Goal: Information Seeking & Learning: Learn about a topic

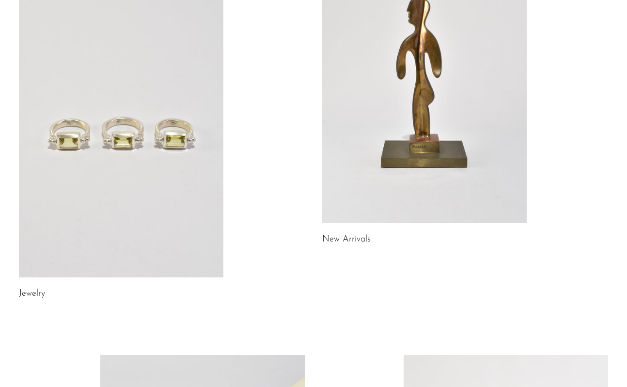
scroll to position [136, 0]
click at [126, 175] on link at bounding box center [121, 133] width 204 height 286
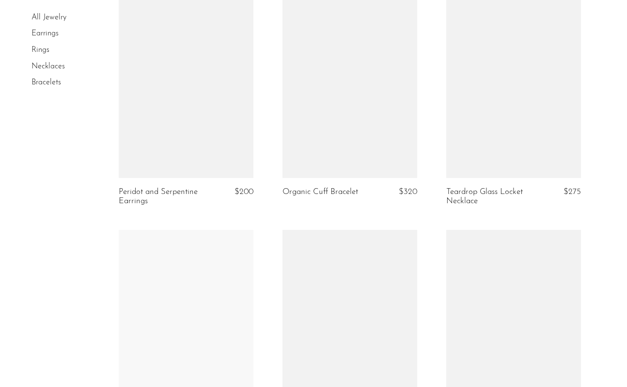
scroll to position [1045, 0]
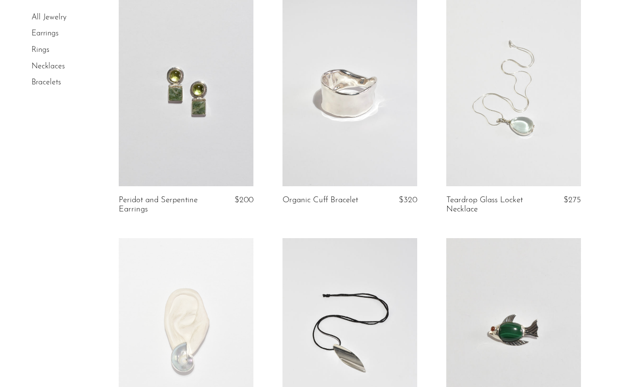
click at [186, 163] on link at bounding box center [186, 92] width 135 height 189
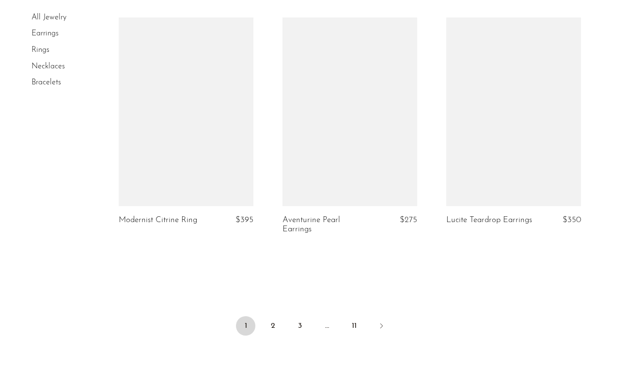
scroll to position [2709, 0]
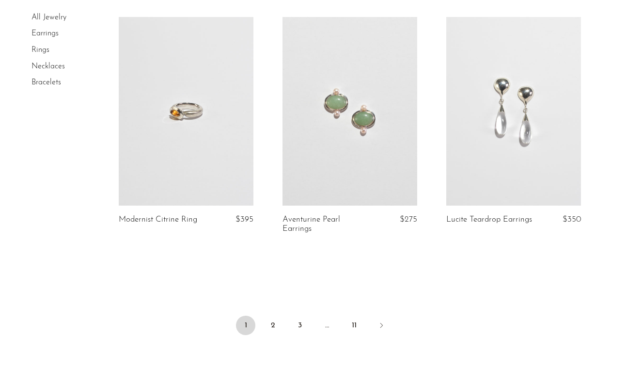
click at [334, 128] on link at bounding box center [350, 111] width 135 height 189
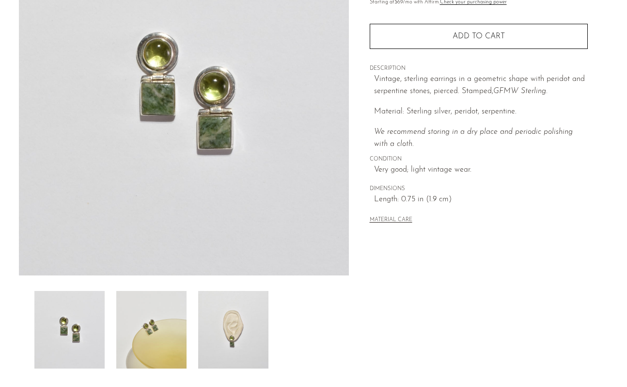
scroll to position [244, 0]
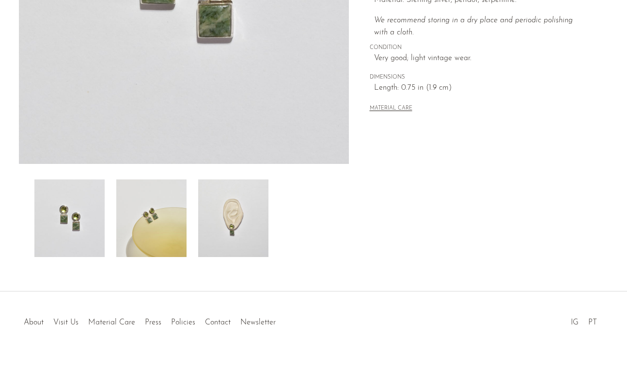
click at [246, 237] on img at bounding box center [233, 218] width 70 height 78
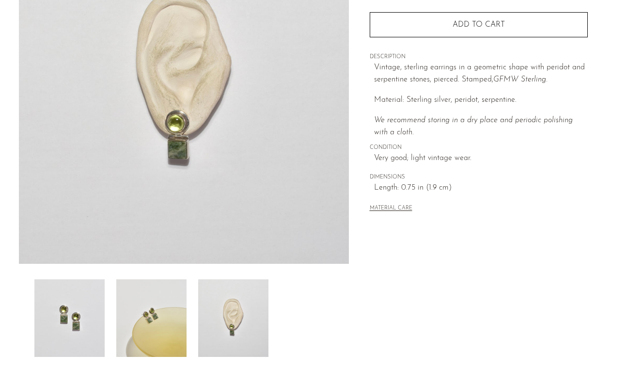
scroll to position [145, 0]
click at [63, 301] on img at bounding box center [69, 318] width 70 height 78
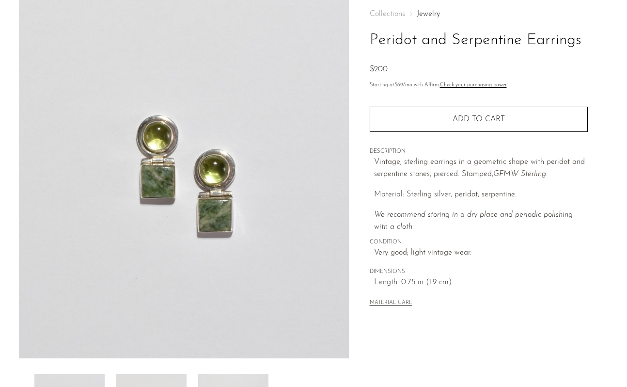
scroll to position [49, 0]
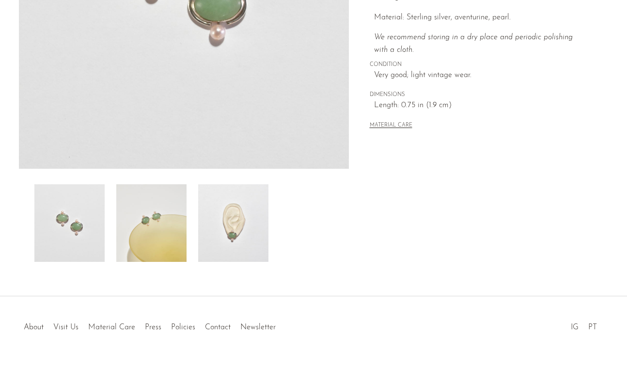
scroll to position [241, 0]
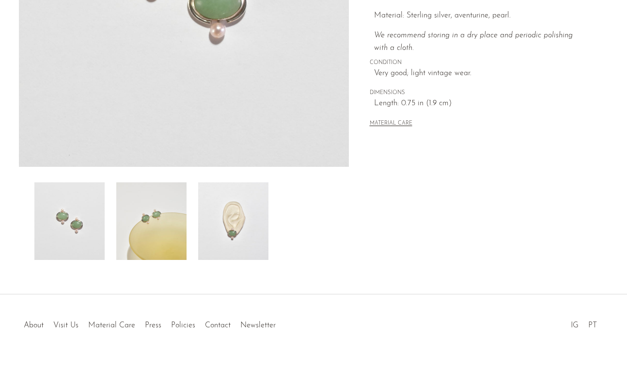
click at [161, 238] on img at bounding box center [151, 221] width 70 height 78
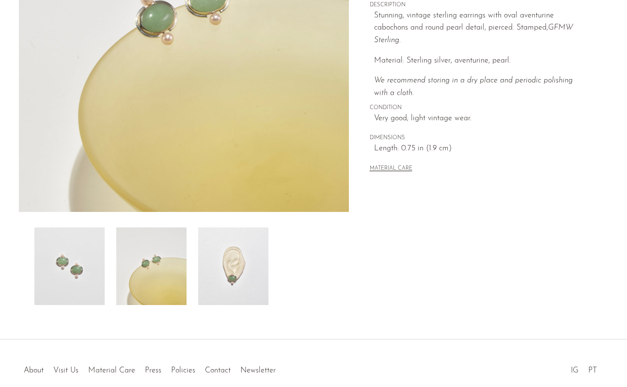
scroll to position [244, 0]
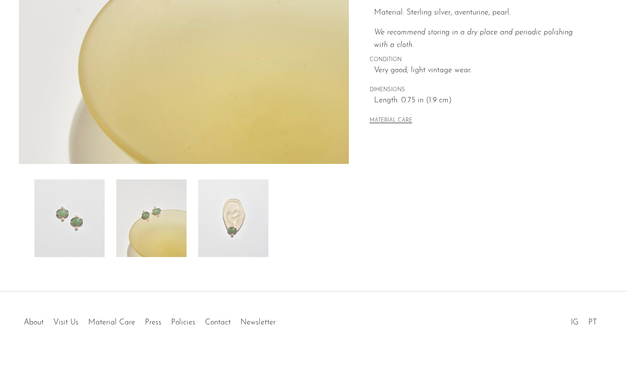
click at [231, 224] on img at bounding box center [233, 218] width 70 height 78
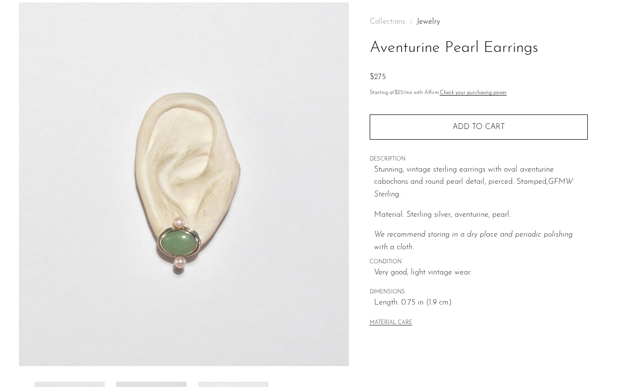
scroll to position [13, 0]
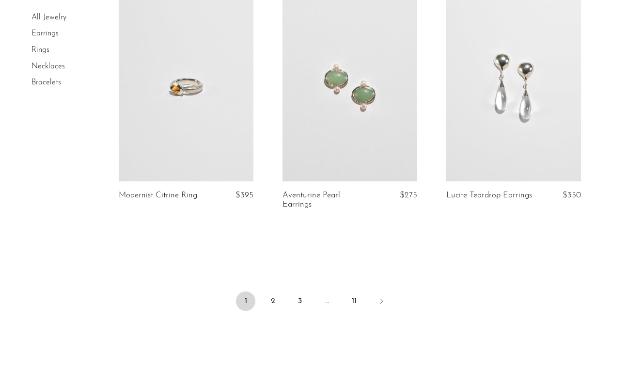
scroll to position [2797, 0]
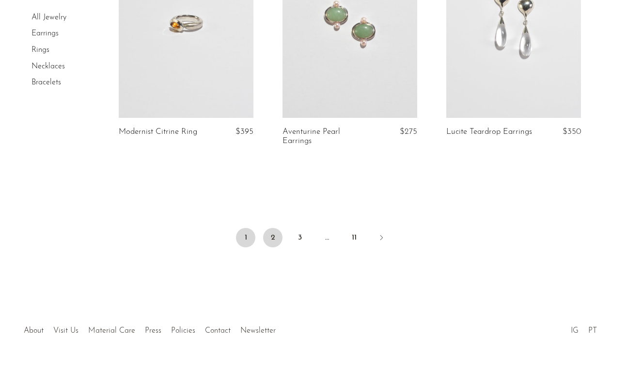
click at [271, 229] on link "2" at bounding box center [272, 237] width 19 height 19
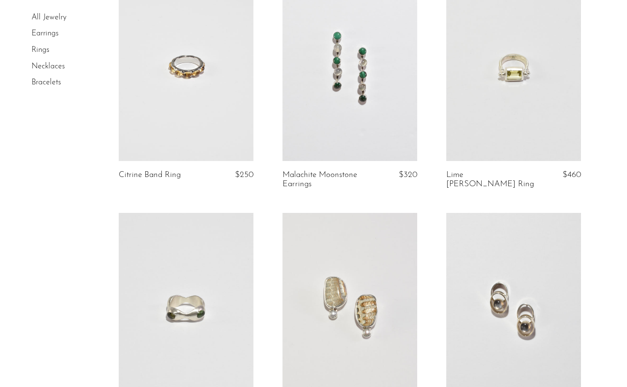
scroll to position [121, 0]
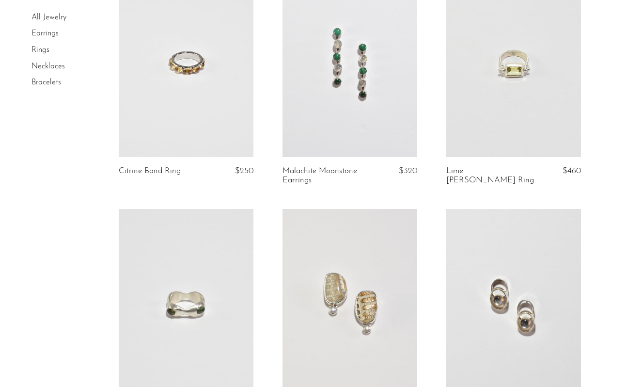
click at [345, 128] on link at bounding box center [350, 63] width 135 height 189
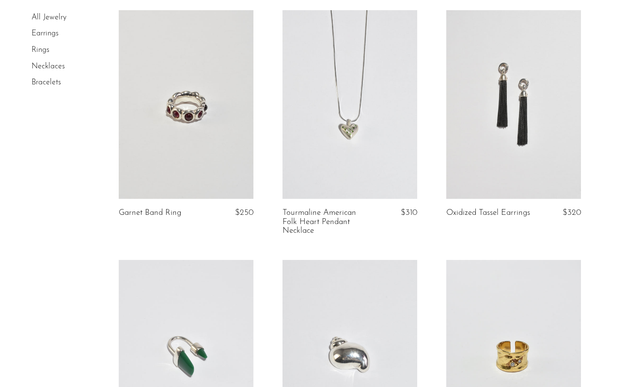
scroll to position [1272, 0]
click at [465, 120] on link at bounding box center [513, 105] width 135 height 189
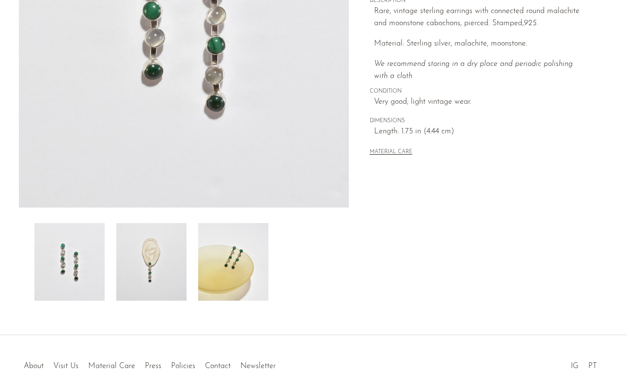
scroll to position [202, 0]
click at [152, 261] on img at bounding box center [151, 260] width 70 height 78
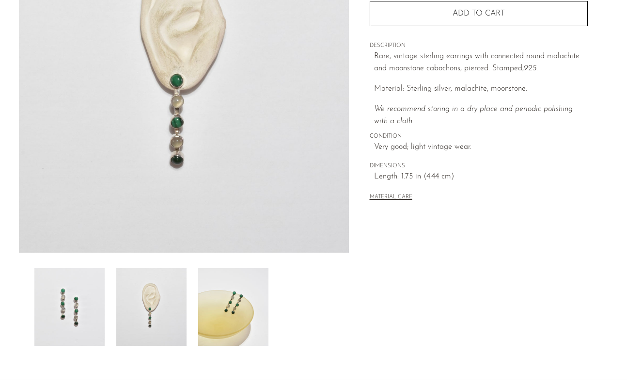
scroll to position [153, 0]
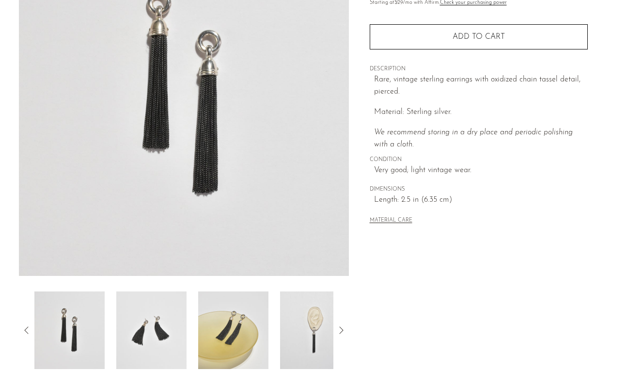
scroll to position [154, 0]
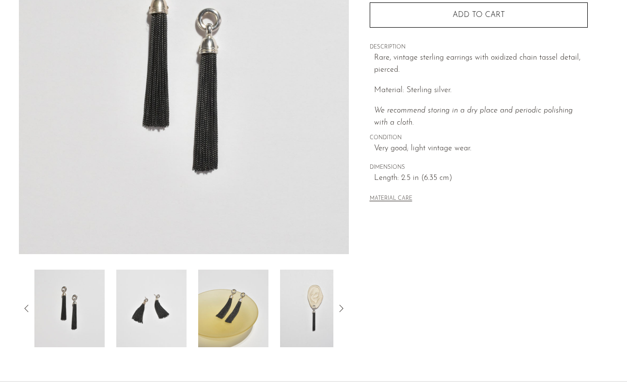
click at [155, 303] on img at bounding box center [151, 308] width 70 height 78
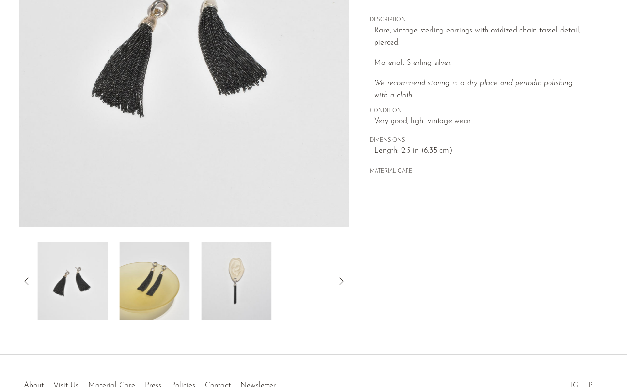
scroll to position [244, 0]
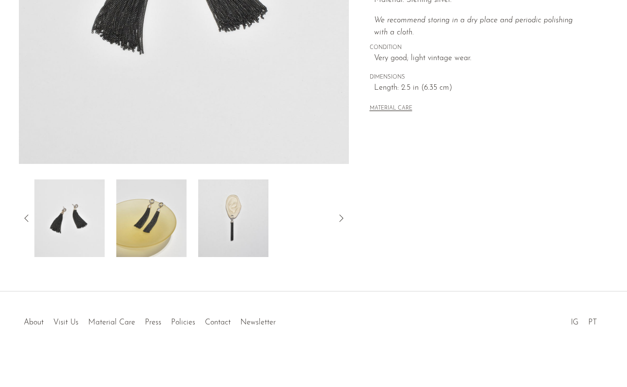
click at [176, 237] on img at bounding box center [151, 218] width 70 height 78
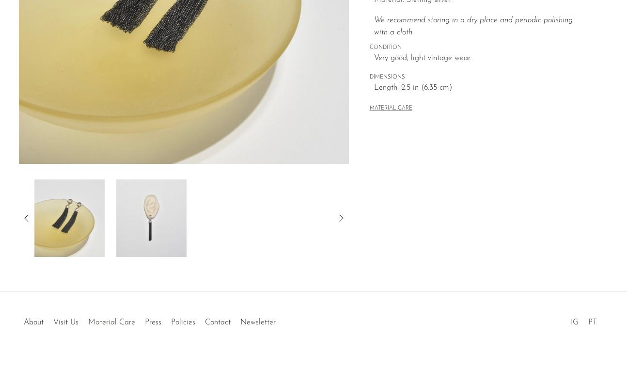
click at [152, 234] on img at bounding box center [151, 218] width 70 height 78
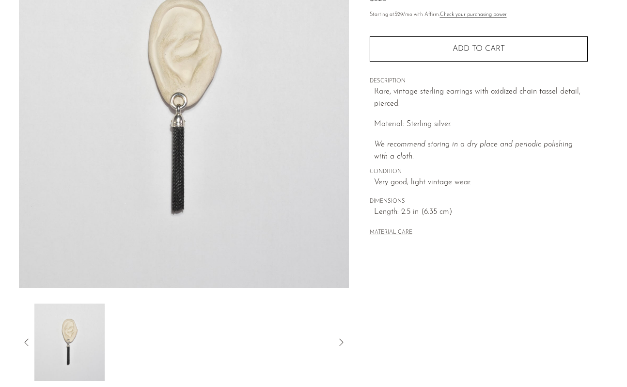
scroll to position [121, 0]
click at [184, 164] on img at bounding box center [184, 105] width 330 height 363
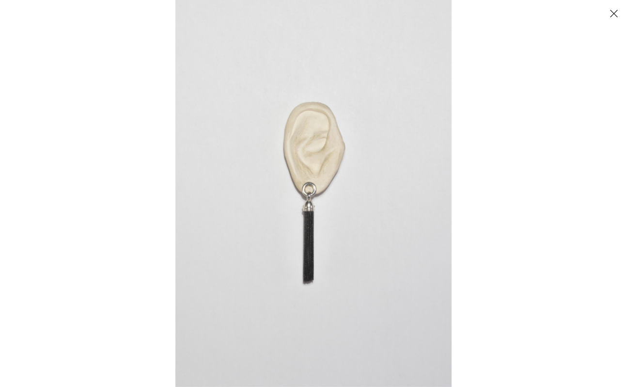
click at [307, 241] on img at bounding box center [313, 193] width 276 height 387
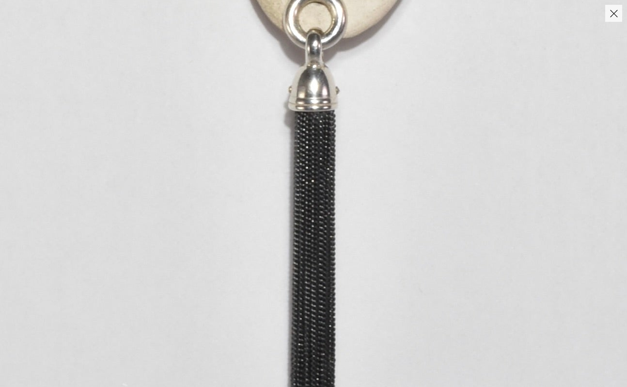
click at [304, 236] on img at bounding box center [334, 36] width 1180 height 1652
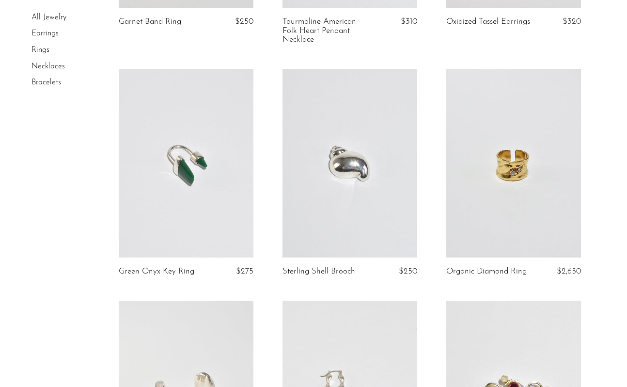
scroll to position [1571, 0]
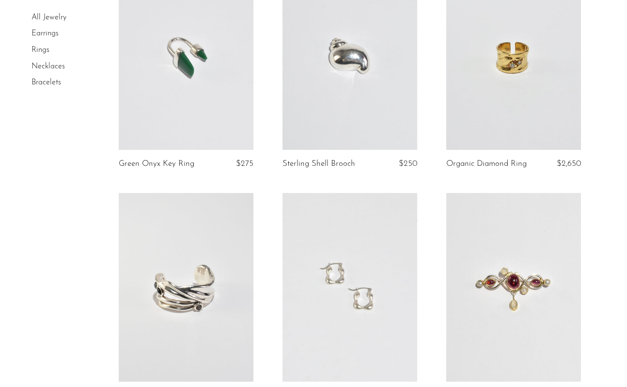
click at [197, 78] on link at bounding box center [186, 55] width 135 height 189
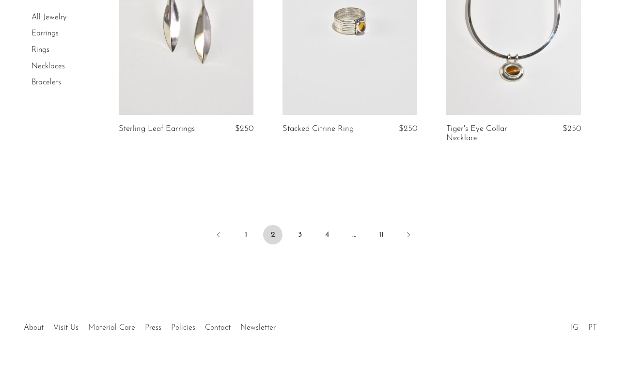
scroll to position [2805, 0]
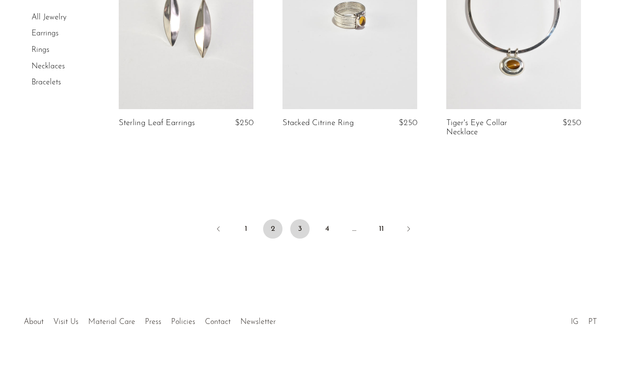
click at [304, 234] on link "3" at bounding box center [299, 228] width 19 height 19
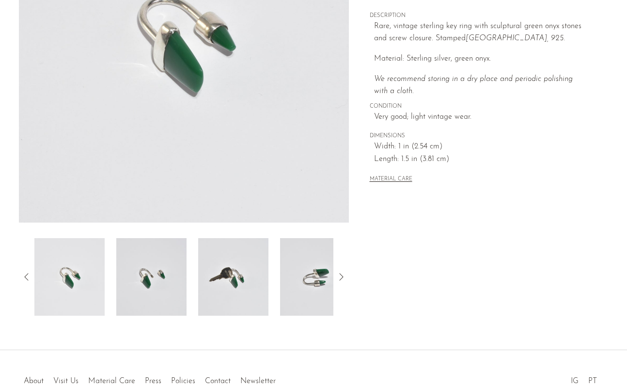
scroll to position [244, 0]
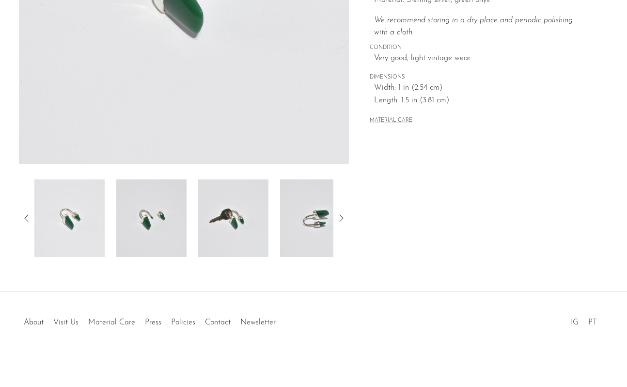
click at [227, 231] on img at bounding box center [233, 218] width 70 height 78
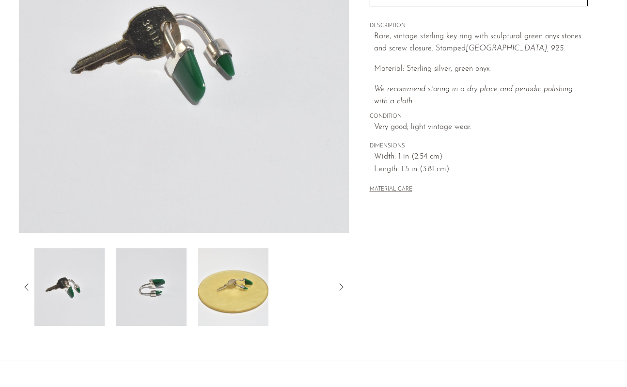
scroll to position [175, 0]
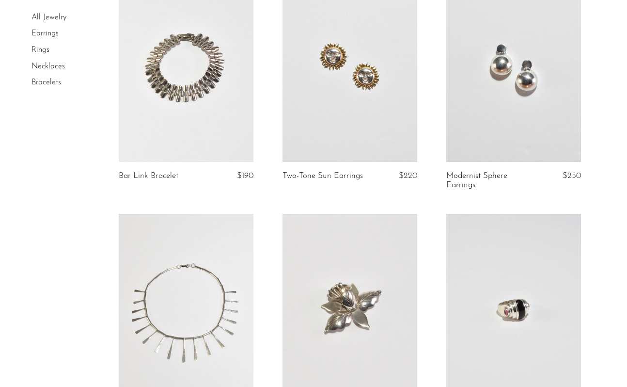
scroll to position [115, 0]
click at [500, 137] on link at bounding box center [513, 68] width 135 height 189
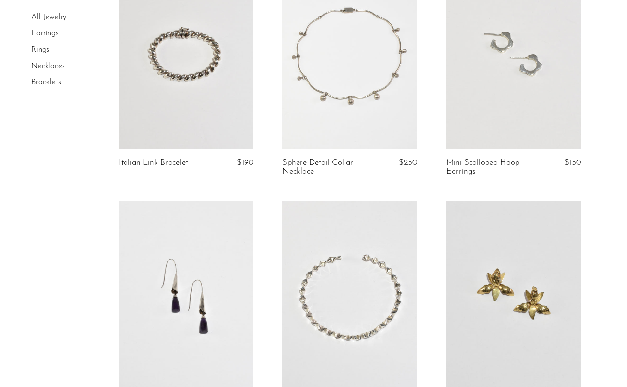
scroll to position [847, 0]
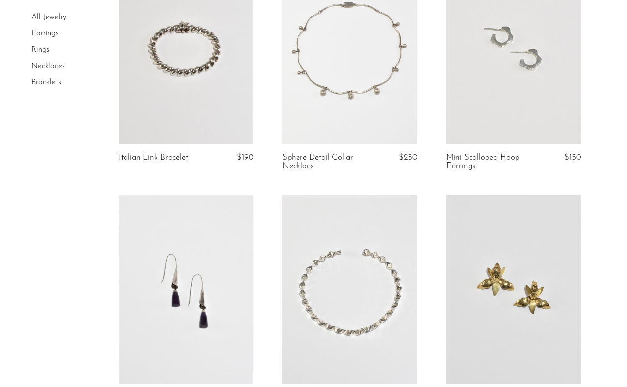
click at [304, 113] on link at bounding box center [350, 48] width 135 height 189
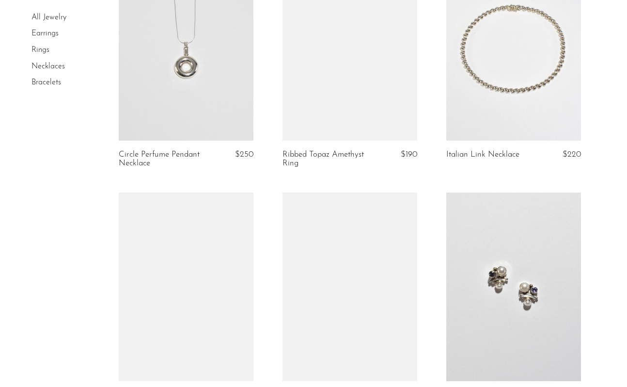
scroll to position [1803, 0]
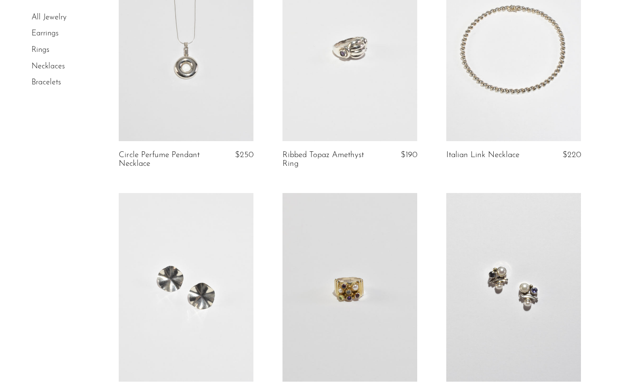
click at [500, 72] on link at bounding box center [513, 46] width 135 height 189
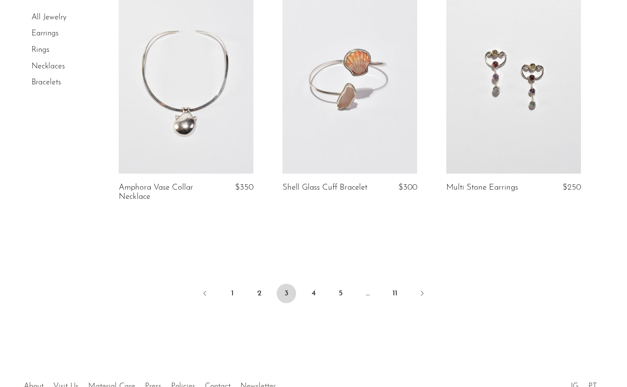
scroll to position [2769, 0]
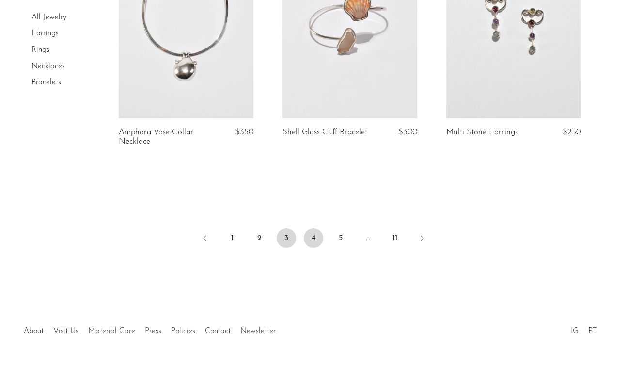
click at [312, 228] on link "4" at bounding box center [313, 237] width 19 height 19
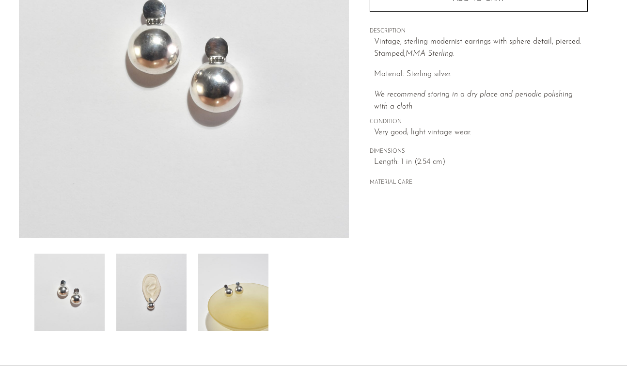
scroll to position [169, 0]
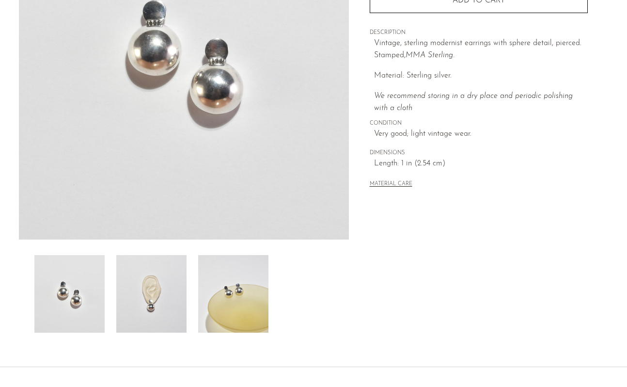
click at [147, 289] on img at bounding box center [151, 294] width 70 height 78
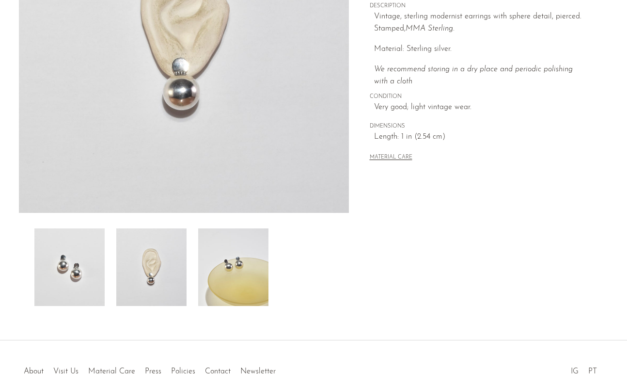
scroll to position [205, 0]
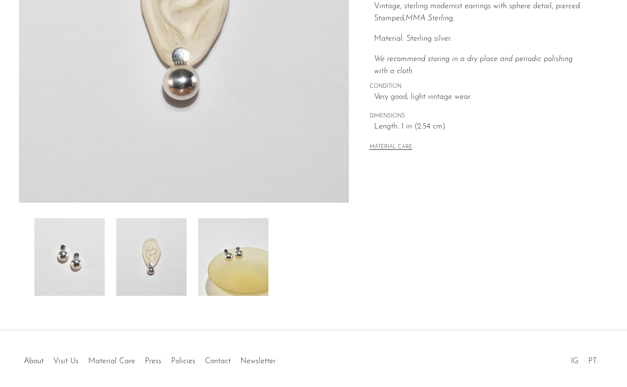
click at [234, 254] on img at bounding box center [233, 257] width 70 height 78
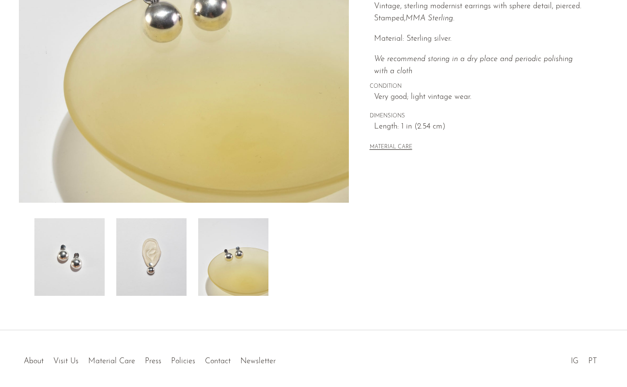
click at [176, 237] on img at bounding box center [151, 257] width 70 height 78
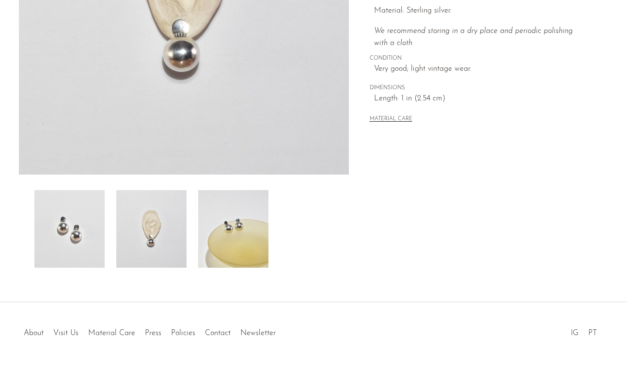
scroll to position [244, 0]
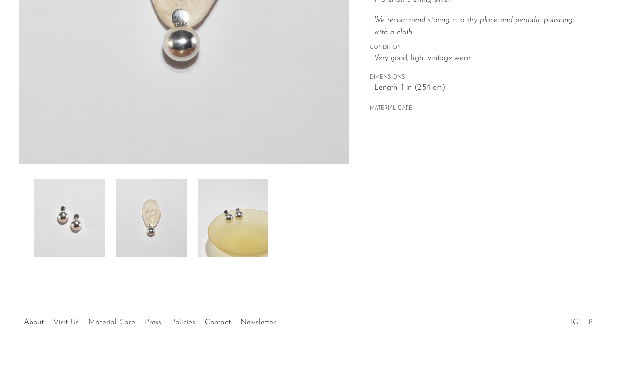
click at [166, 239] on img at bounding box center [151, 218] width 70 height 78
click at [149, 235] on img at bounding box center [151, 218] width 70 height 78
click at [76, 223] on img at bounding box center [69, 218] width 70 height 78
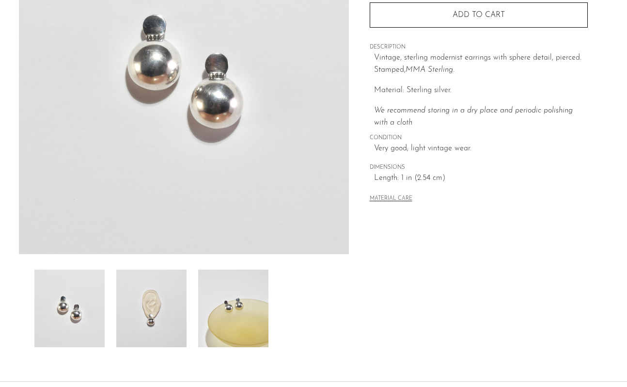
scroll to position [131, 0]
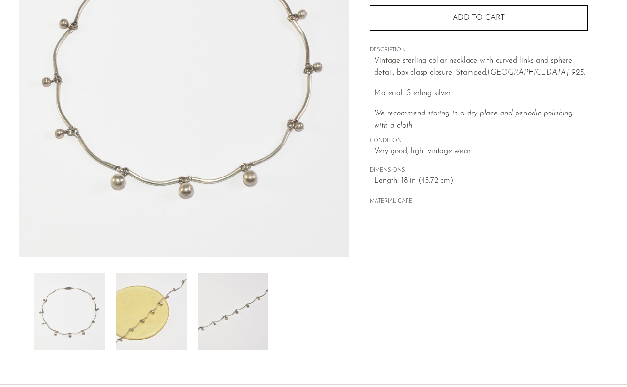
scroll to position [153, 0]
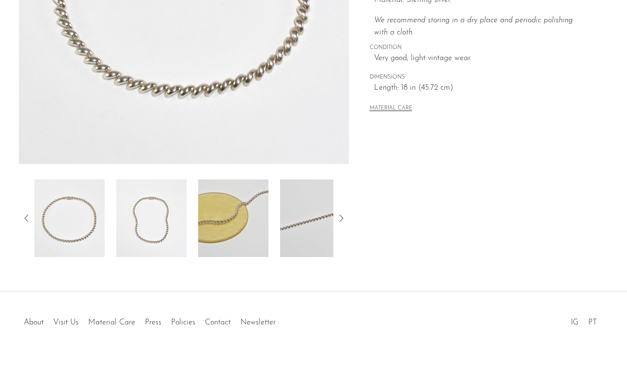
scroll to position [240, 0]
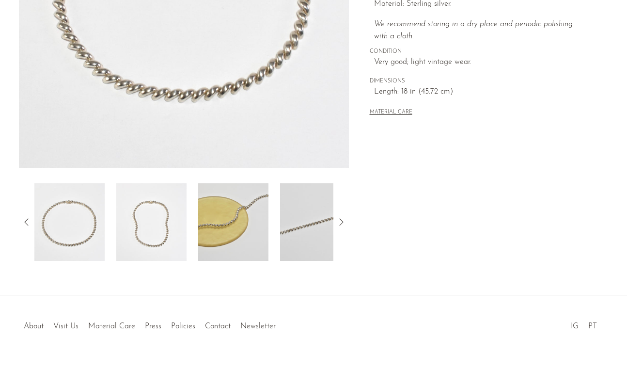
click at [240, 224] on img at bounding box center [233, 222] width 70 height 78
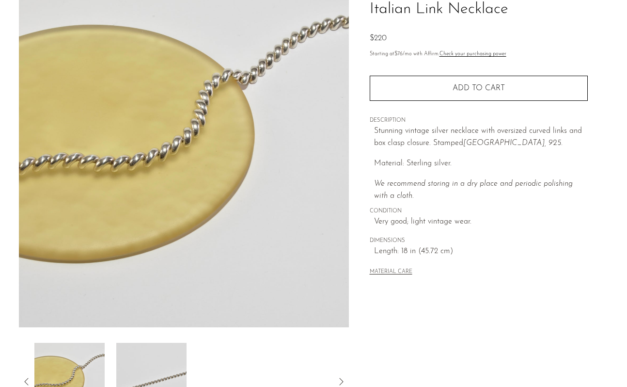
scroll to position [80, 0]
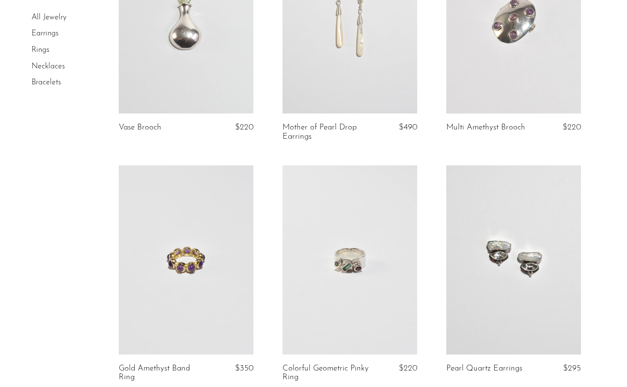
scroll to position [159, 0]
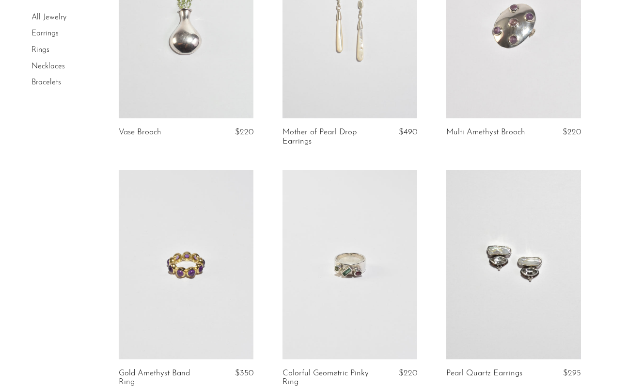
click at [532, 59] on link at bounding box center [513, 24] width 135 height 189
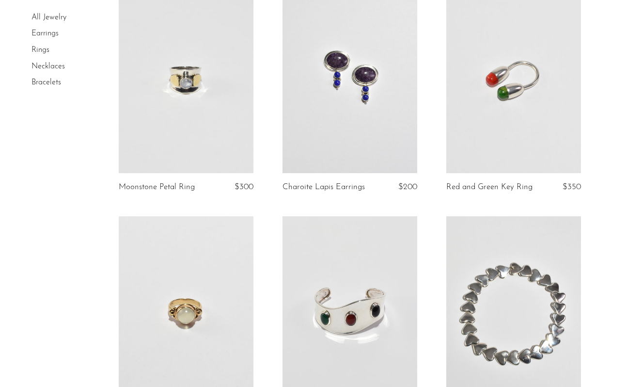
scroll to position [831, 0]
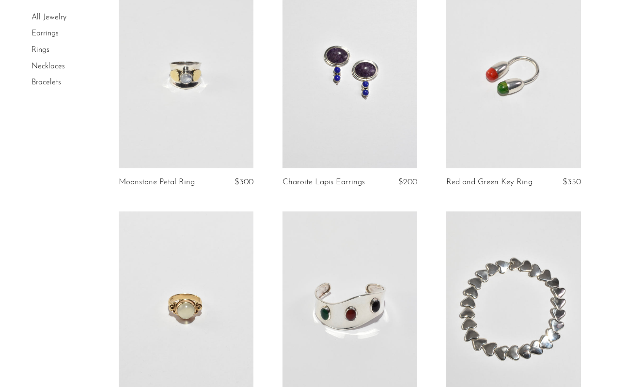
click at [288, 130] on link at bounding box center [350, 74] width 135 height 189
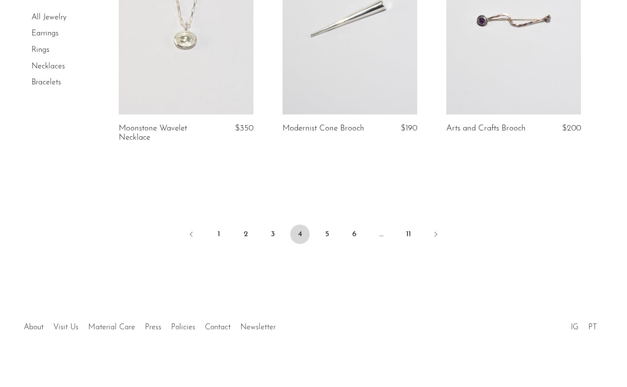
scroll to position [2779, 0]
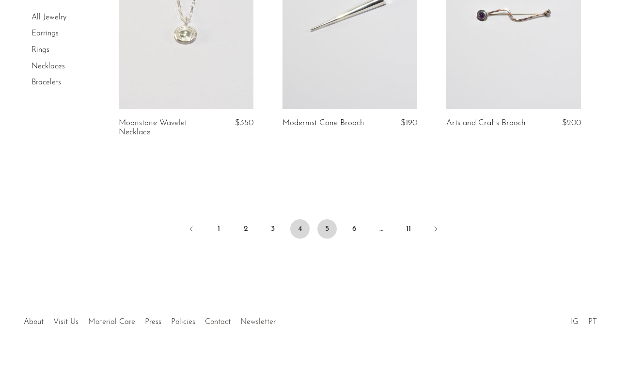
click at [327, 229] on link "5" at bounding box center [326, 228] width 19 height 19
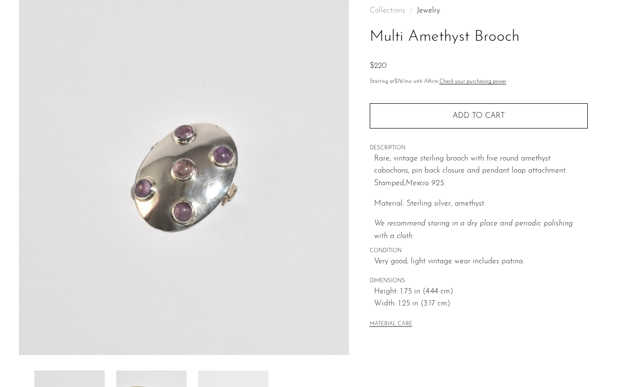
scroll to position [50, 0]
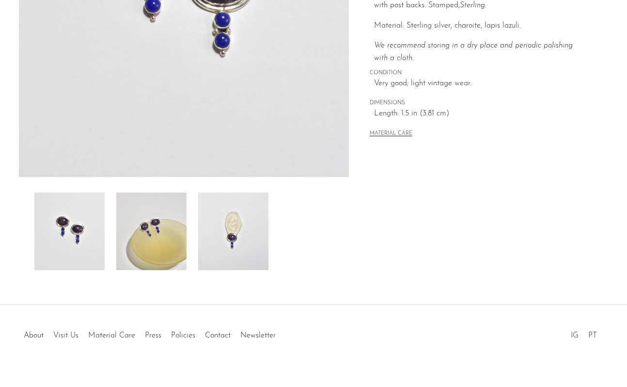
scroll to position [232, 0]
click at [231, 251] on img at bounding box center [233, 230] width 70 height 78
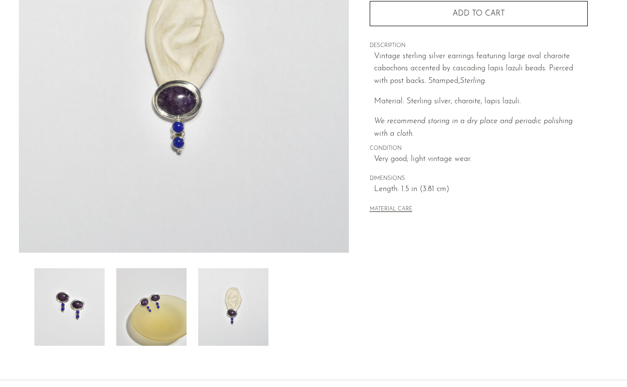
scroll to position [151, 0]
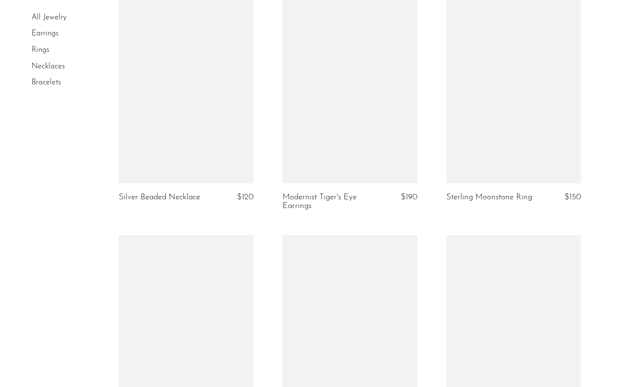
scroll to position [1531, 0]
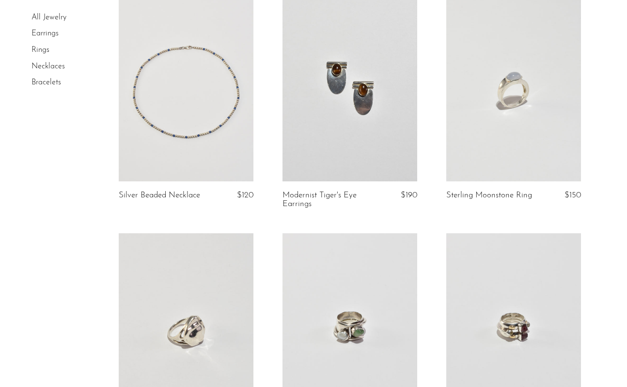
click at [191, 161] on link at bounding box center [186, 86] width 135 height 189
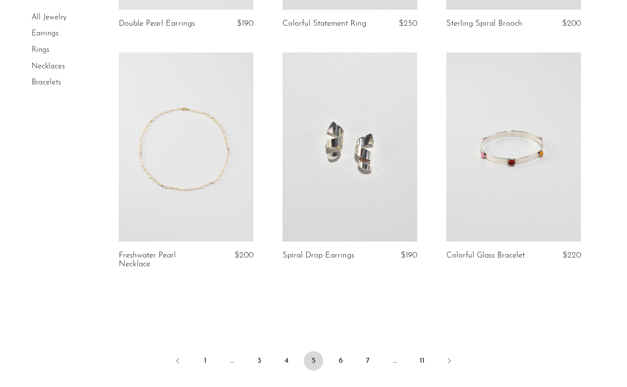
scroll to position [2659, 0]
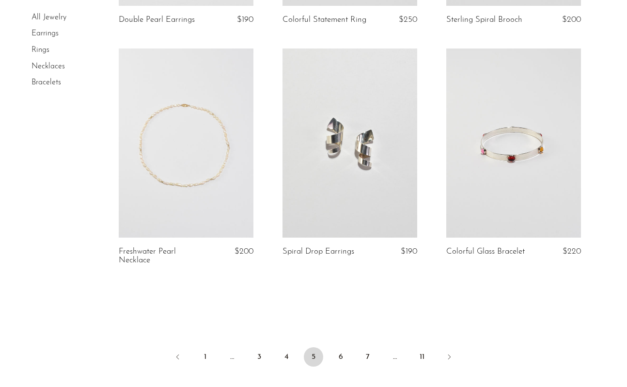
click at [154, 182] on link at bounding box center [186, 142] width 135 height 189
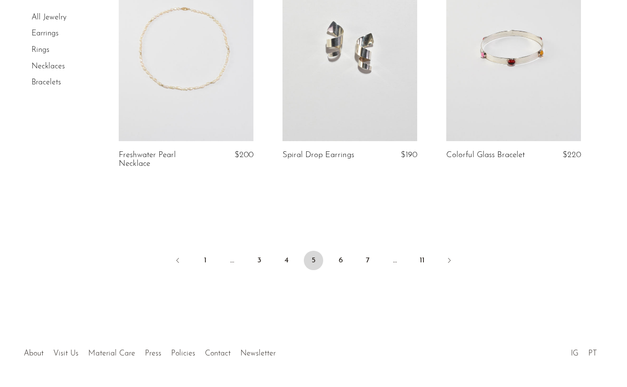
scroll to position [2755, 0]
click at [342, 264] on link "6" at bounding box center [340, 260] width 19 height 19
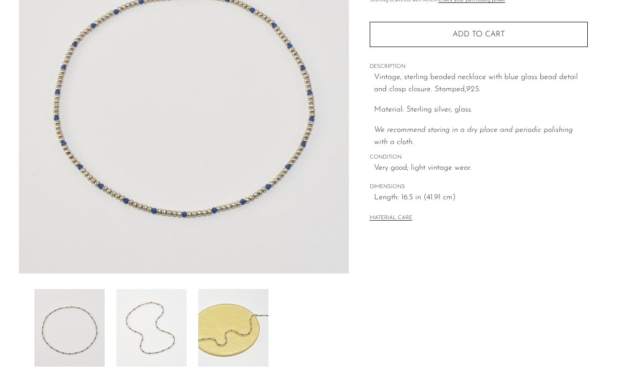
scroll to position [152, 0]
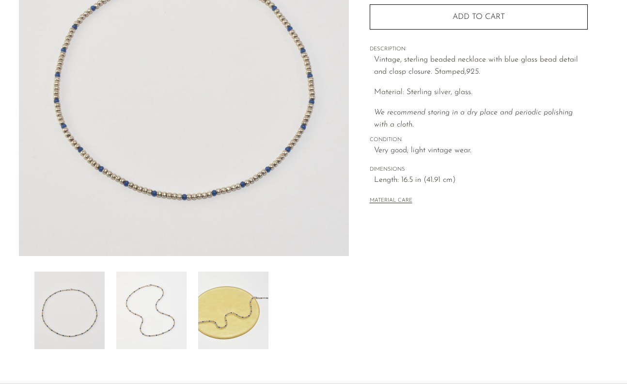
click at [144, 316] on img at bounding box center [151, 310] width 70 height 78
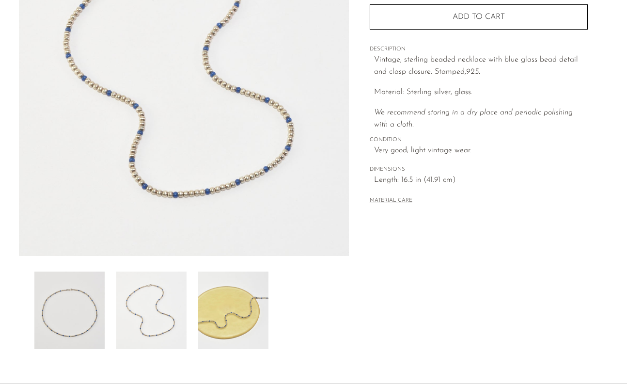
click at [201, 193] on img at bounding box center [184, 73] width 330 height 363
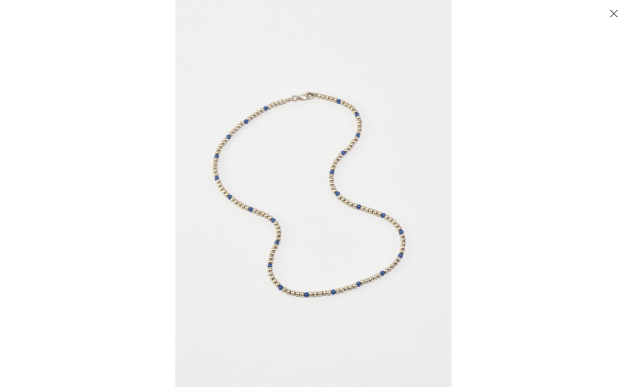
click at [228, 195] on img at bounding box center [313, 193] width 276 height 387
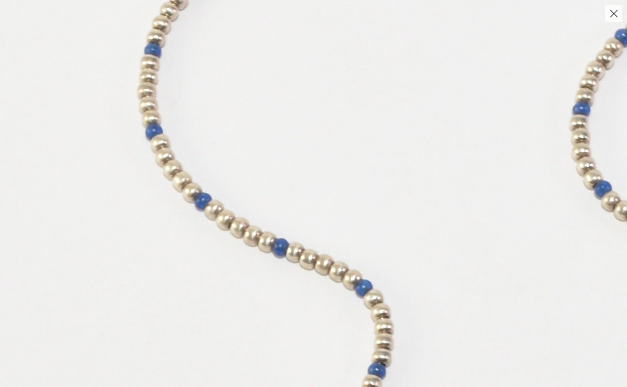
click at [208, 213] on img at bounding box center [513, 188] width 1026 height 1436
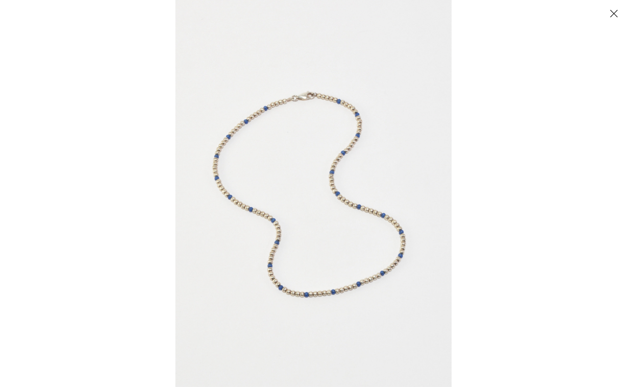
click at [613, 11] on button "Close" at bounding box center [613, 13] width 17 height 17
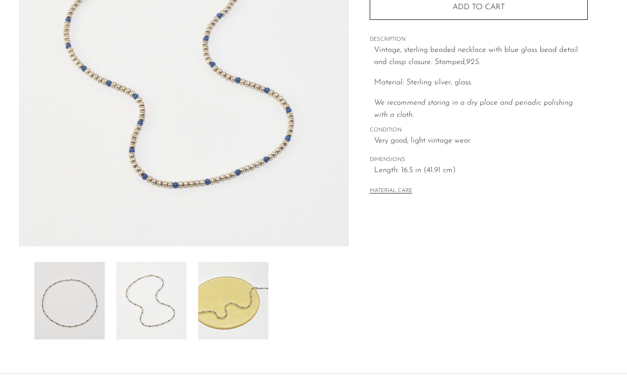
scroll to position [157, 0]
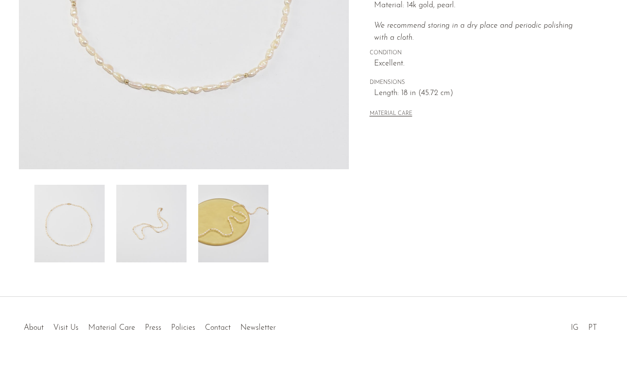
scroll to position [243, 0]
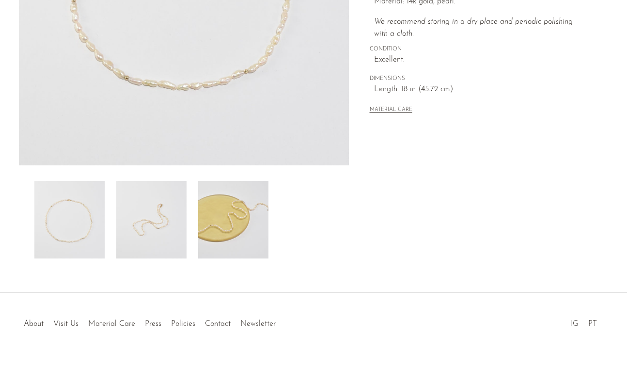
click at [146, 234] on img at bounding box center [151, 220] width 70 height 78
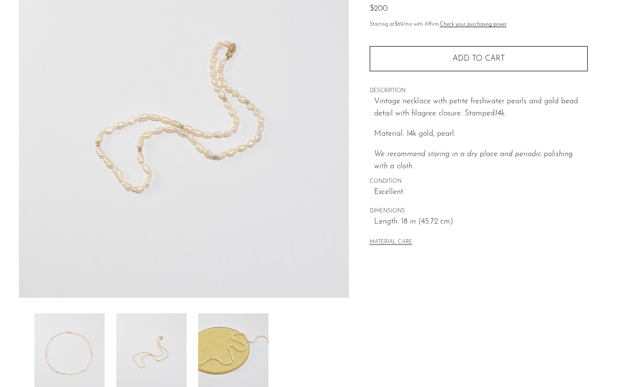
scroll to position [101, 0]
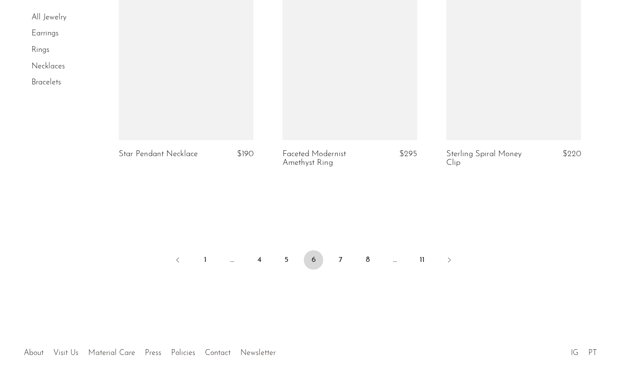
scroll to position [2797, 0]
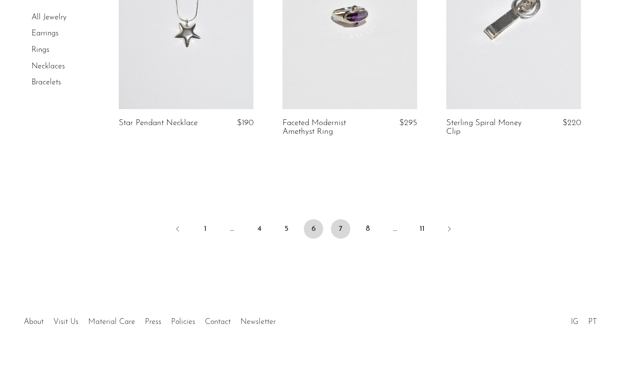
click at [340, 226] on link "7" at bounding box center [340, 228] width 19 height 19
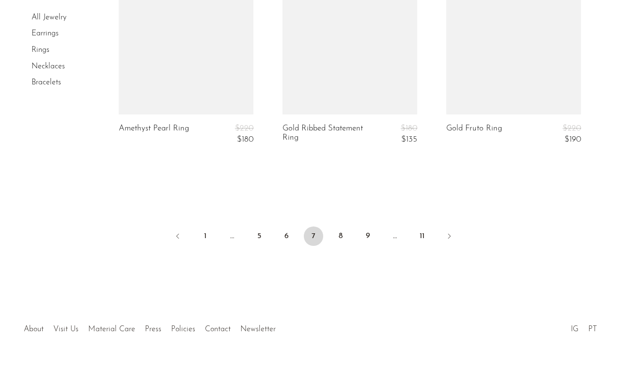
scroll to position [2815, 0]
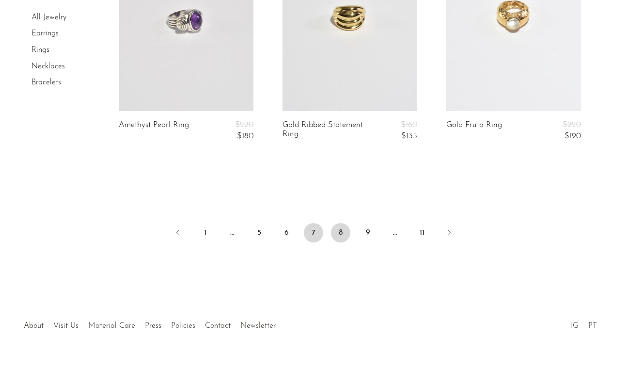
click at [342, 234] on link "8" at bounding box center [340, 232] width 19 height 19
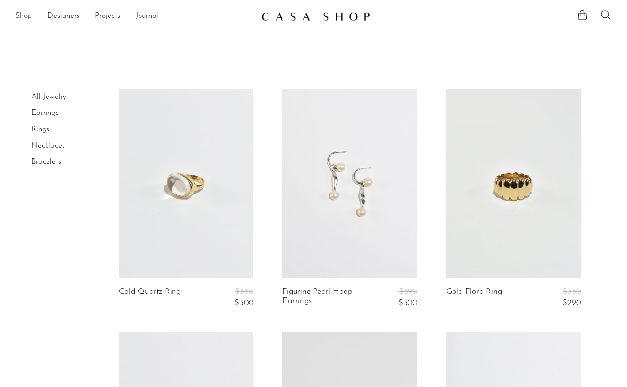
click at [22, 15] on link "Shop" at bounding box center [24, 16] width 16 height 13
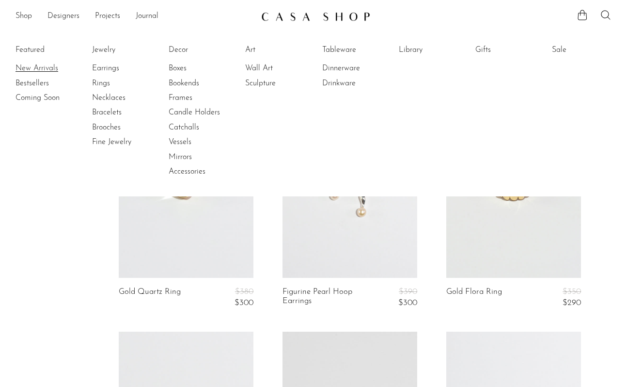
click at [31, 70] on link "New Arrivals" at bounding box center [52, 68] width 73 height 11
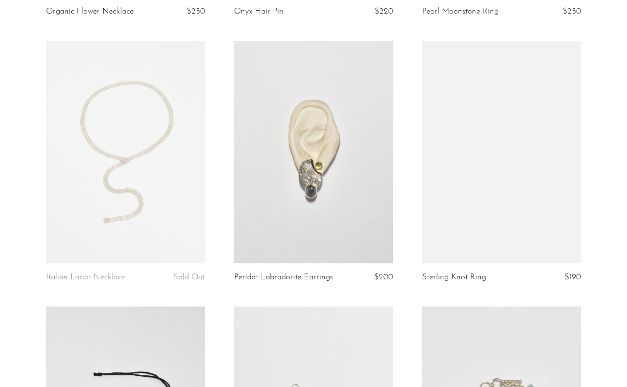
scroll to position [1120, 0]
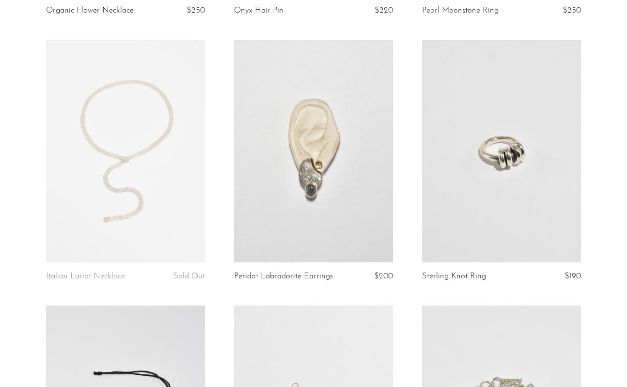
click at [134, 188] on link at bounding box center [125, 151] width 159 height 222
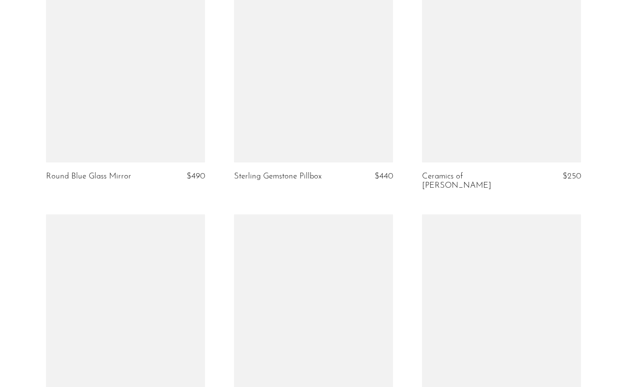
scroll to position [2817, 0]
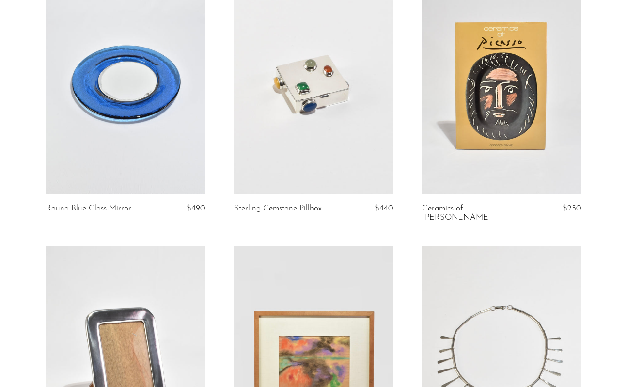
click at [141, 119] on link at bounding box center [125, 83] width 159 height 222
click at [310, 106] on link at bounding box center [313, 83] width 159 height 222
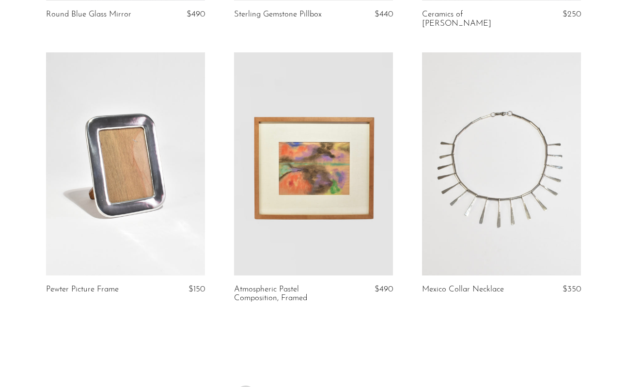
scroll to position [3168, 0]
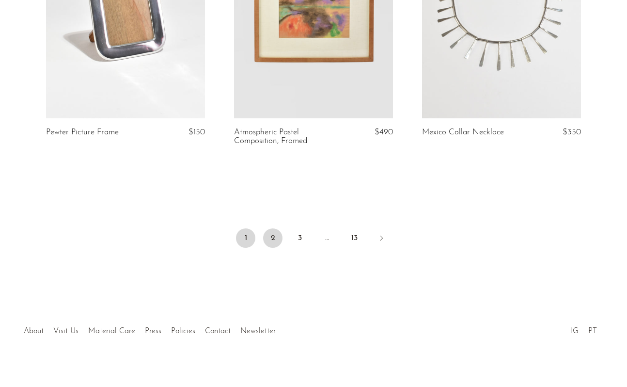
click at [273, 228] on link "2" at bounding box center [272, 237] width 19 height 19
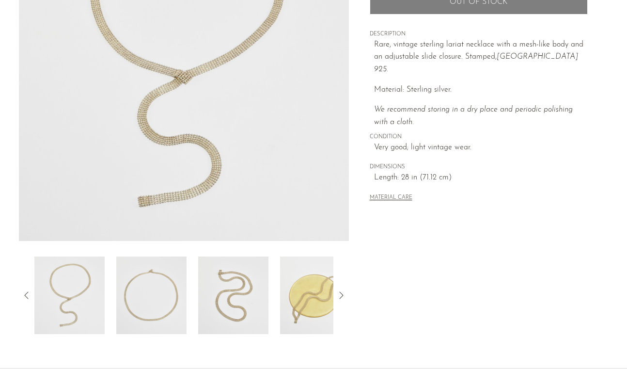
scroll to position [168, 0]
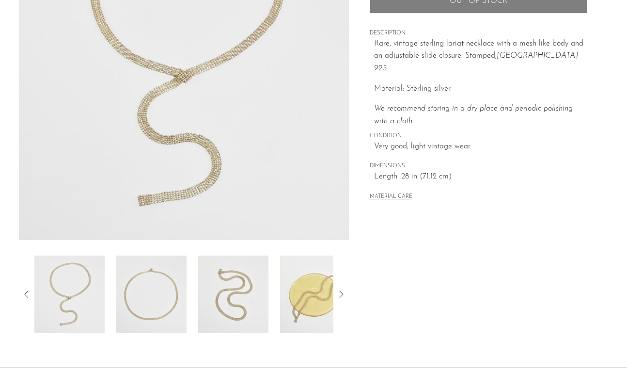
click at [153, 313] on img at bounding box center [151, 294] width 70 height 78
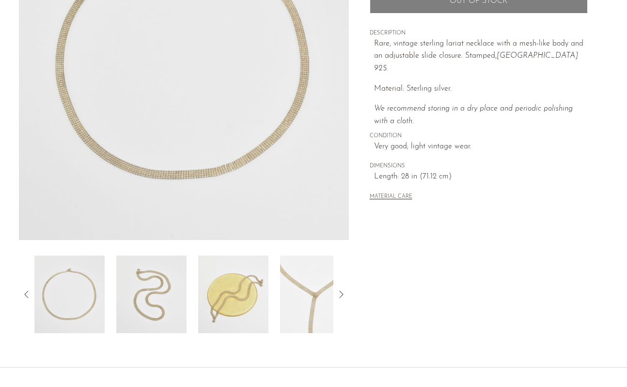
click at [145, 308] on img at bounding box center [151, 294] width 70 height 78
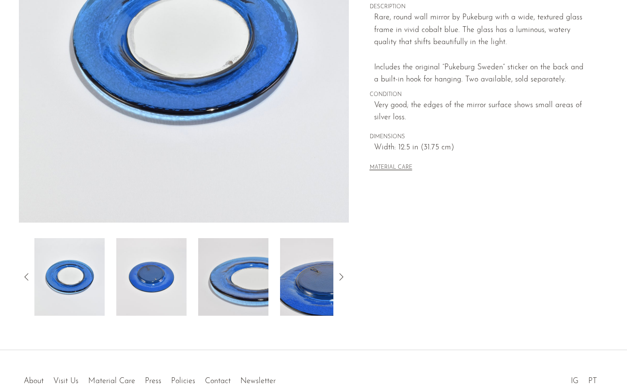
scroll to position [185, 0]
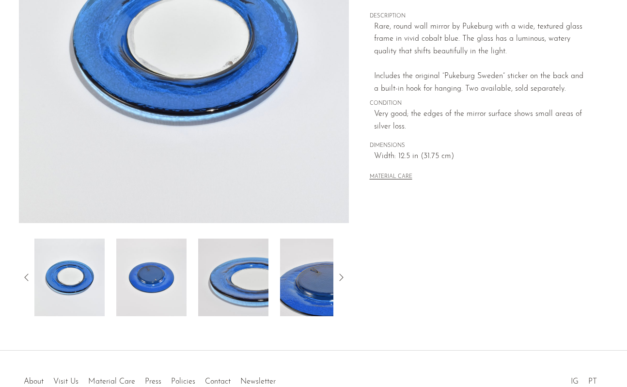
click at [149, 285] on img at bounding box center [151, 277] width 70 height 78
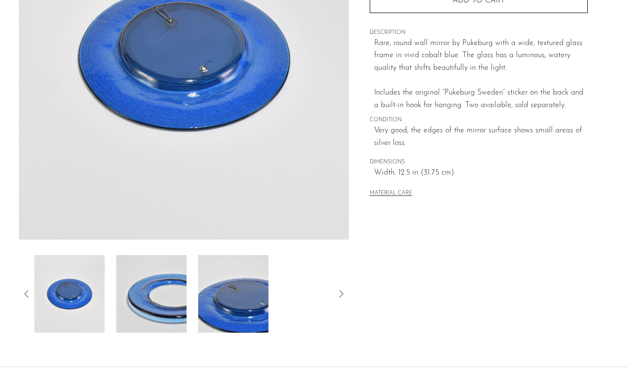
scroll to position [244, 0]
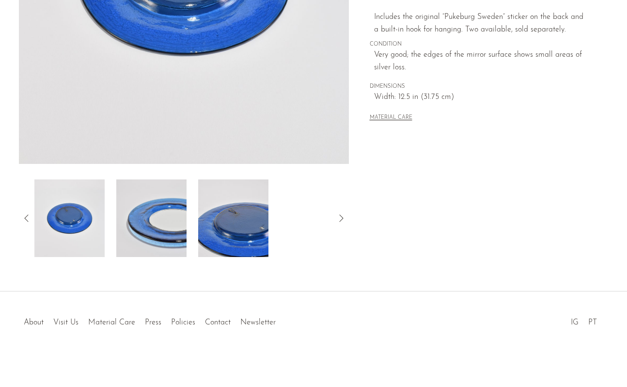
click at [234, 241] on img at bounding box center [233, 218] width 70 height 78
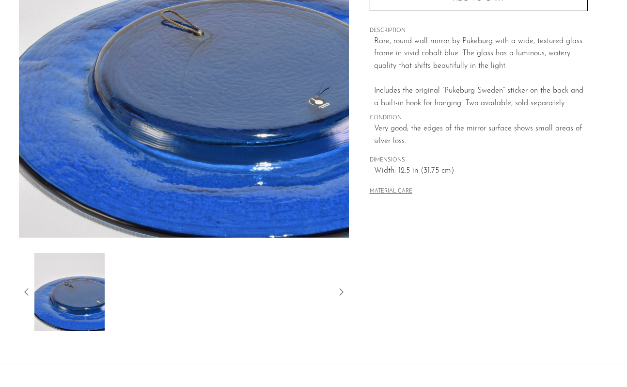
scroll to position [173, 0]
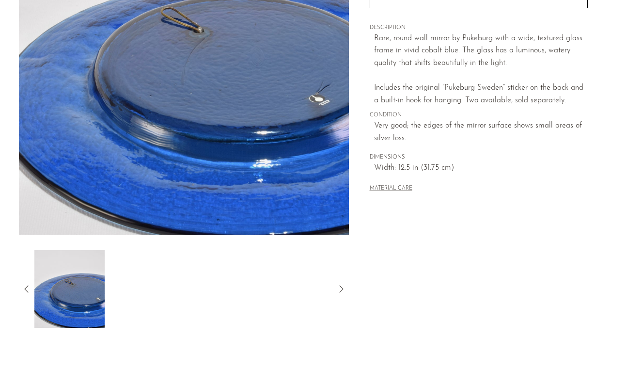
click at [27, 285] on icon at bounding box center [27, 289] width 12 height 12
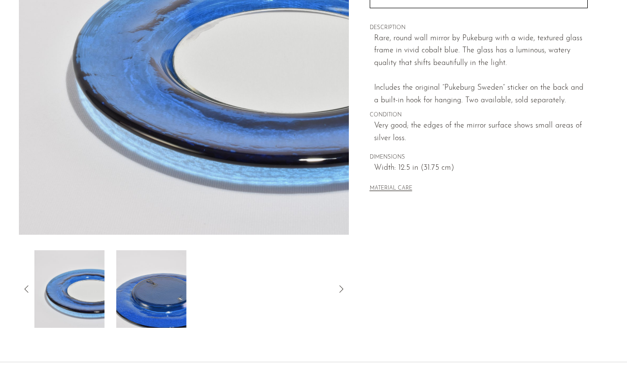
click at [57, 299] on img at bounding box center [69, 289] width 70 height 78
click at [26, 283] on icon at bounding box center [27, 289] width 12 height 12
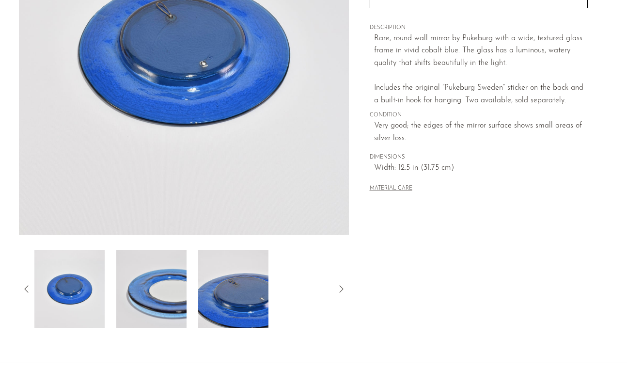
click at [70, 300] on img at bounding box center [69, 289] width 70 height 78
click at [21, 290] on icon at bounding box center [27, 289] width 12 height 12
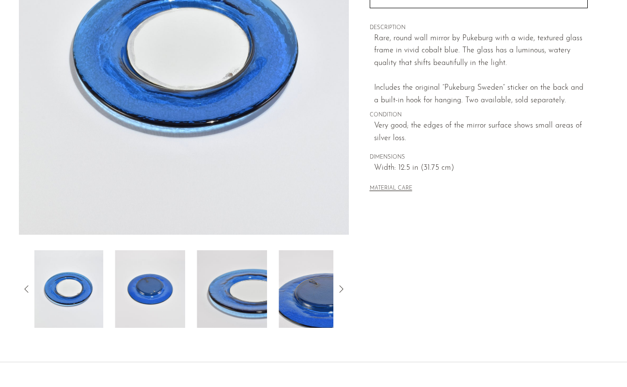
click at [21, 290] on icon at bounding box center [27, 289] width 12 height 12
click at [68, 298] on img at bounding box center [69, 289] width 70 height 78
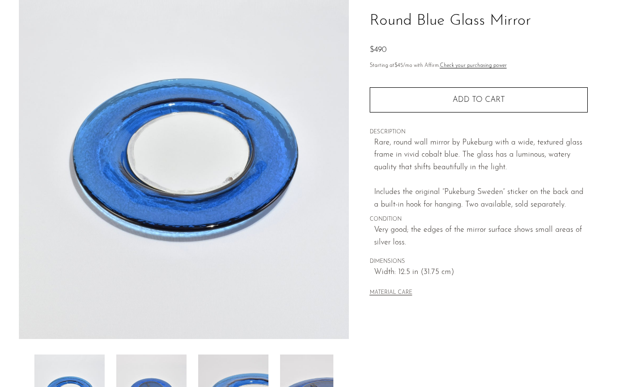
scroll to position [63, 0]
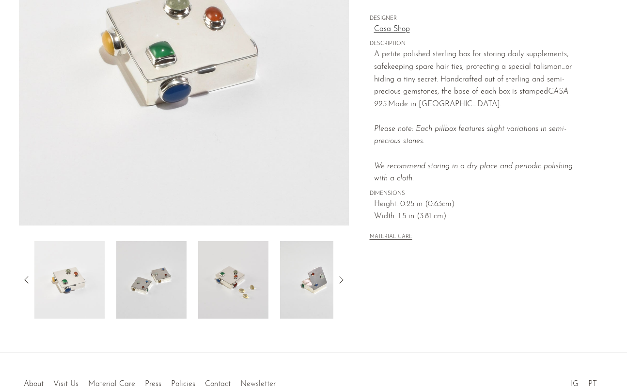
scroll to position [244, 0]
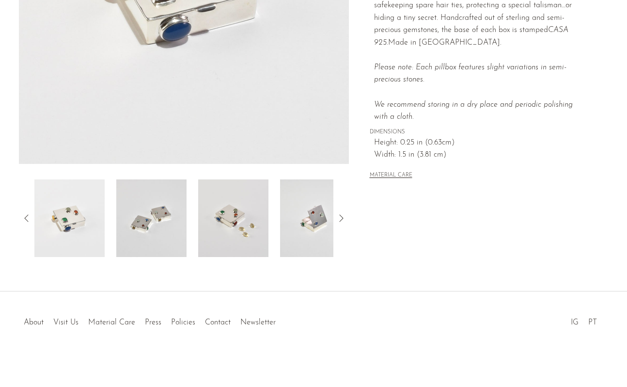
click at [166, 221] on img at bounding box center [151, 218] width 70 height 78
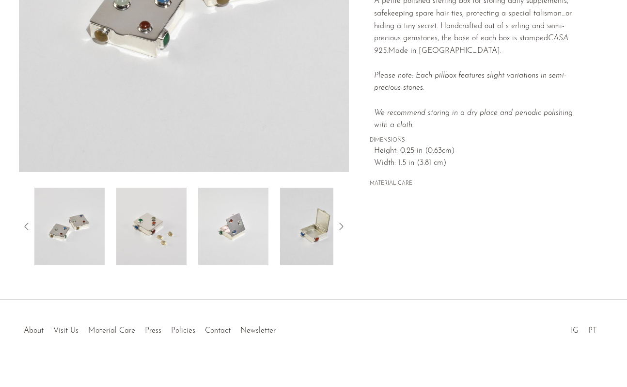
scroll to position [237, 0]
click at [148, 246] on img at bounding box center [151, 226] width 70 height 78
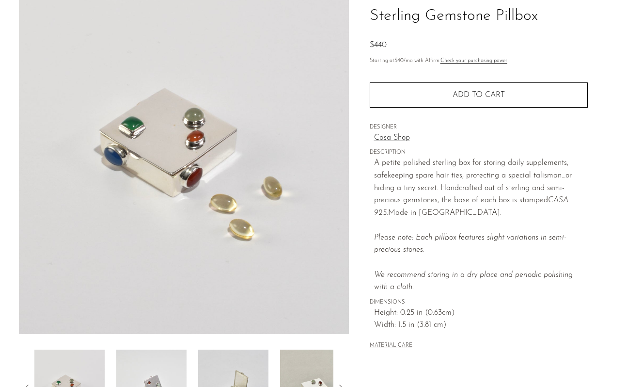
scroll to position [62, 0]
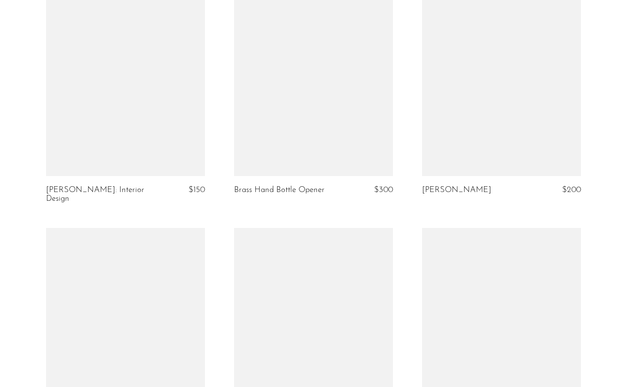
scroll to position [2040, 0]
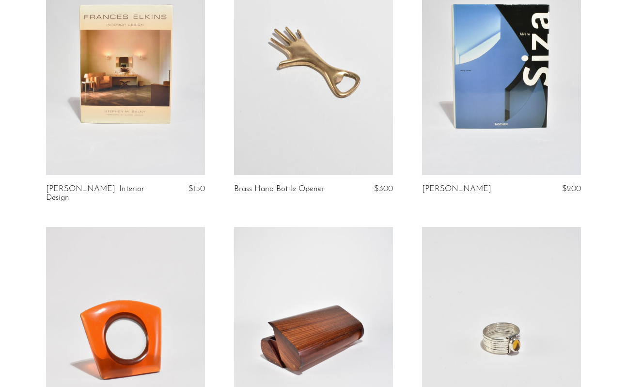
click at [130, 80] on link at bounding box center [125, 63] width 159 height 222
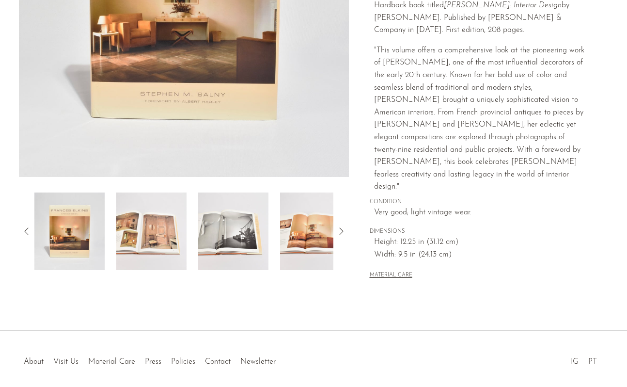
scroll to position [244, 0]
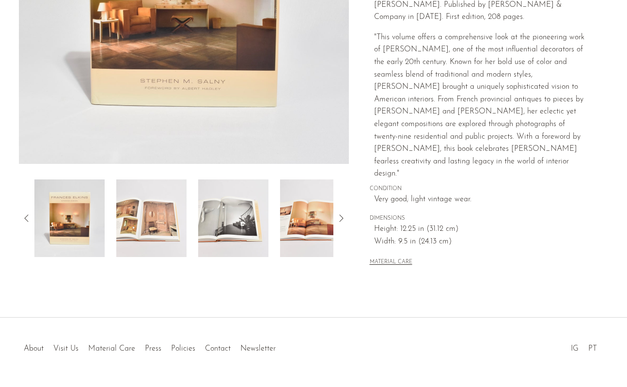
click at [155, 179] on img at bounding box center [151, 218] width 70 height 78
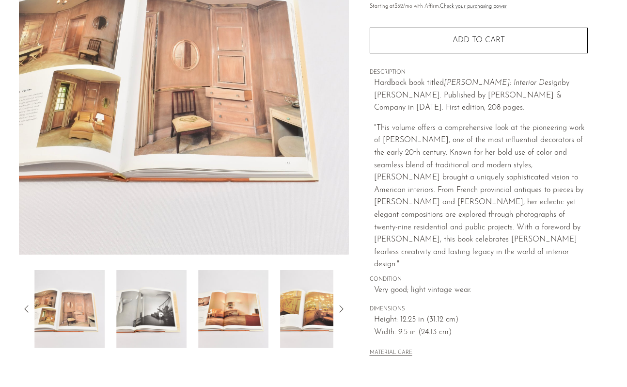
scroll to position [152, 0]
